Goal: Task Accomplishment & Management: Use online tool/utility

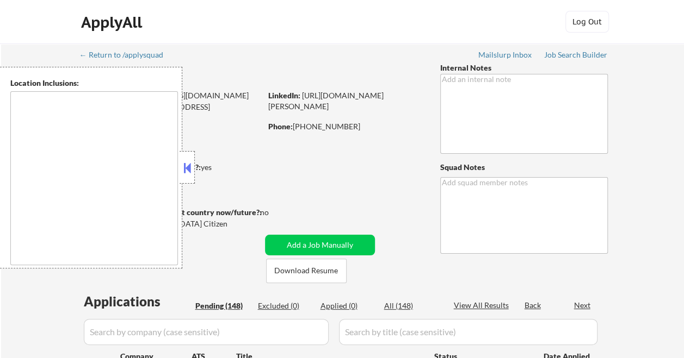
type textarea "[GEOGRAPHIC_DATA], [GEOGRAPHIC_DATA], [GEOGRAPHIC_DATA] [GEOGRAPHIC_DATA], [GEO…"
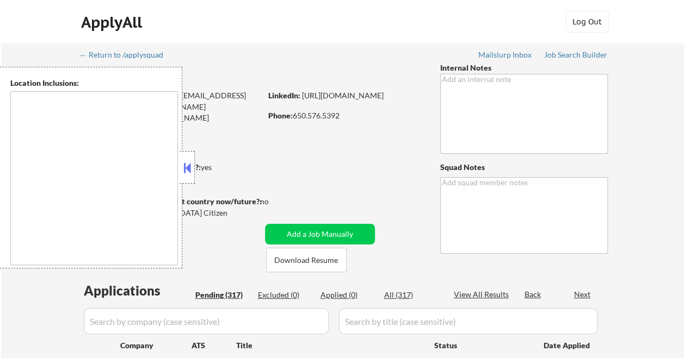
type textarea "San Francisco, CA Daly City, CA South San Francisco, CA Brisbane, CA Colma, CA …"
type textarea "Los Angeles, CA Glendale, CA Burbank, CA Pasadena, CA Inglewood, CA Santa Monic…"
